Goal: Task Accomplishment & Management: Manage account settings

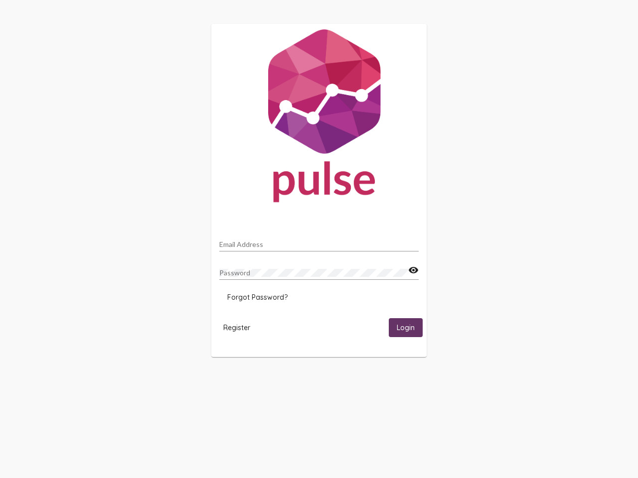
click at [319, 242] on input "Email Address" at bounding box center [318, 245] width 199 height 8
click at [413, 271] on mat-icon "visibility" at bounding box center [413, 271] width 10 height 12
click at [257, 297] on span "Forgot Password?" at bounding box center [257, 297] width 60 height 9
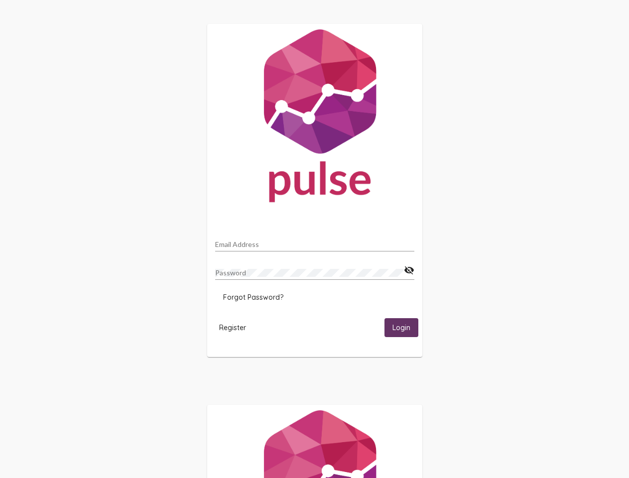
click at [237, 327] on span "Register" at bounding box center [232, 327] width 27 height 9
click at [406, 327] on span "Login" at bounding box center [402, 328] width 18 height 9
